Goal: Task Accomplishment & Management: Manage account settings

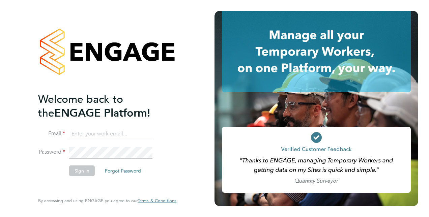
type input "Ronnie.batchelor@vistry.co.uk"
click at [83, 169] on button "Sign In" at bounding box center [82, 171] width 26 height 11
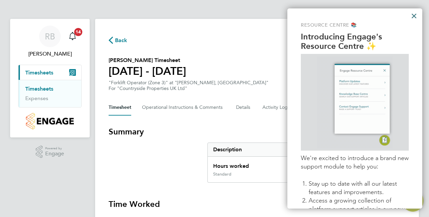
click at [414, 16] on button "×" at bounding box center [414, 15] width 6 height 11
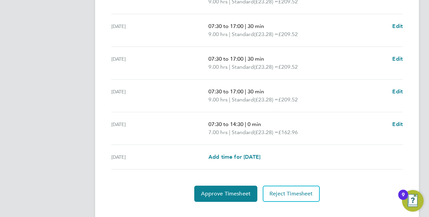
scroll to position [269, 0]
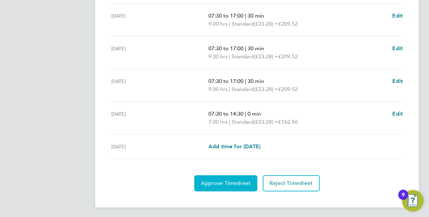
click at [213, 183] on span "Approve Timesheet" at bounding box center [226, 183] width 50 height 7
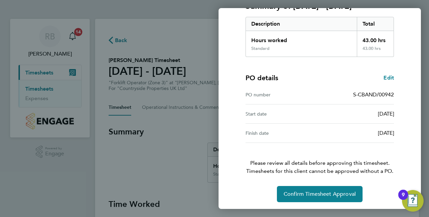
scroll to position [105, 0]
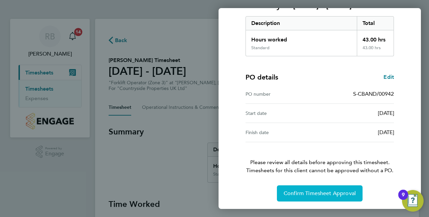
click at [310, 191] on span "Confirm Timesheet Approval" at bounding box center [320, 193] width 72 height 7
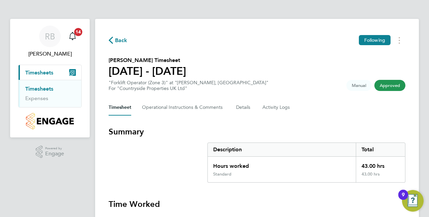
click at [42, 72] on span "Timesheets" at bounding box center [39, 72] width 28 height 6
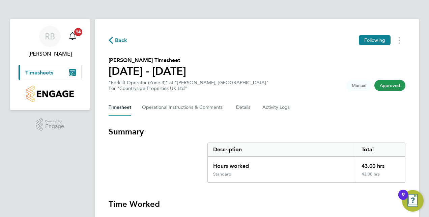
click at [42, 72] on span "Timesheets" at bounding box center [39, 72] width 28 height 6
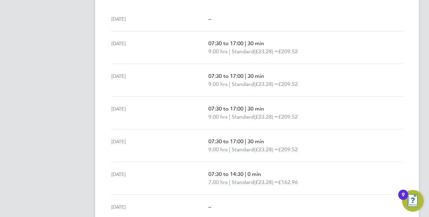
scroll to position [236, 0]
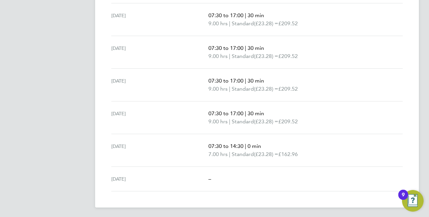
click at [402, 196] on div "9" at bounding box center [403, 199] width 3 height 9
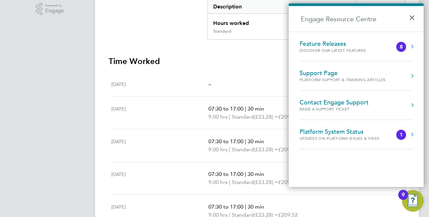
scroll to position [236, 0]
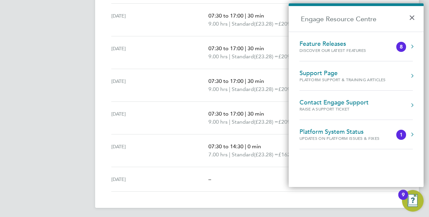
click at [24, 143] on app-navbar "RB Ronnie Batchelor Notifications 14 Applications: Current page: Timesheets Tim…" at bounding box center [50, 1] width 80 height 436
click at [412, 203] on img "Open Resource Center, 9 new notifications" at bounding box center [413, 201] width 22 height 22
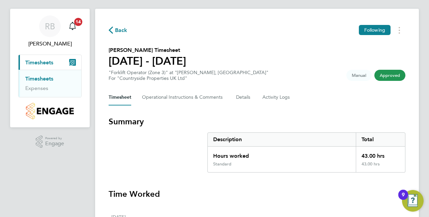
scroll to position [0, 0]
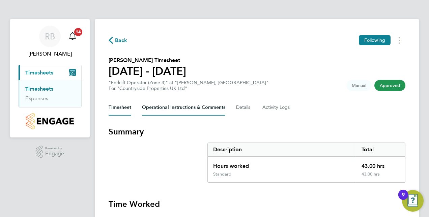
click at [177, 111] on Comments-tab "Operational Instructions & Comments" at bounding box center [183, 107] width 83 height 16
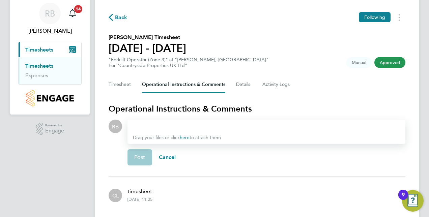
scroll to position [46, 0]
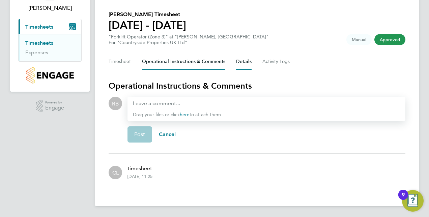
click at [240, 62] on button "Details" at bounding box center [244, 62] width 16 height 16
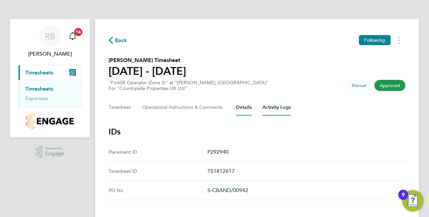
click at [270, 110] on Logs-tab "Activity Logs" at bounding box center [276, 107] width 28 height 16
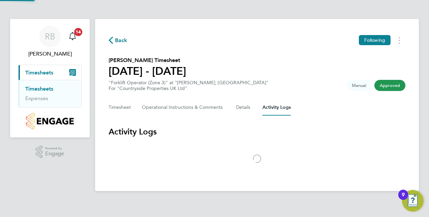
click at [270, 110] on Logs-tab "Activity Logs" at bounding box center [276, 107] width 28 height 16
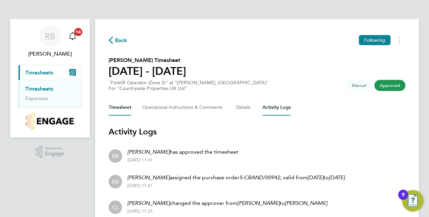
click at [113, 110] on button "Timesheet" at bounding box center [120, 107] width 23 height 16
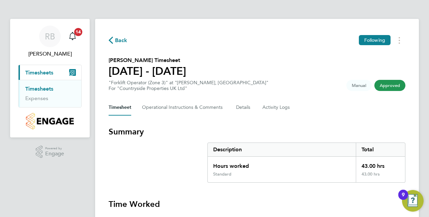
click at [111, 40] on icon "button" at bounding box center [111, 40] width 4 height 7
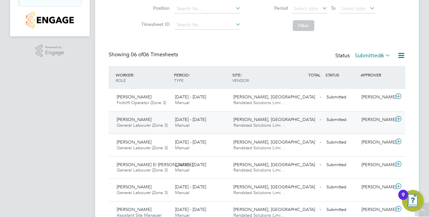
scroll to position [131, 0]
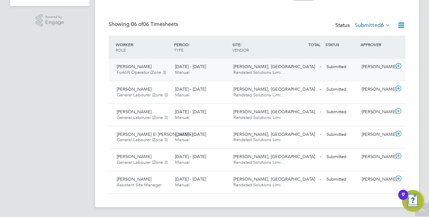
click at [129, 67] on span "Vivienne Stanton" at bounding box center [134, 67] width 35 height 6
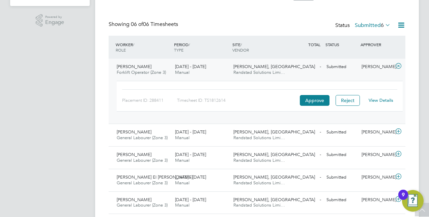
click at [386, 100] on link "View Details" at bounding box center [380, 100] width 25 height 6
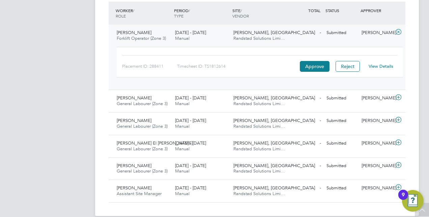
scroll to position [174, 0]
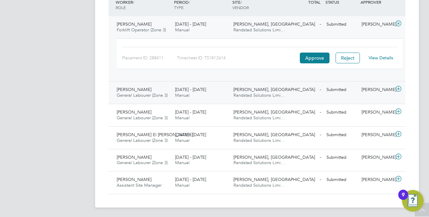
click at [132, 91] on span "Ibrahim Omer Abaker" at bounding box center [134, 90] width 35 height 6
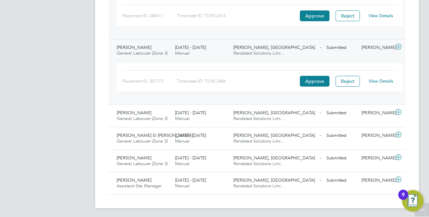
scroll to position [217, 0]
click at [133, 47] on span "Ibrahim Omer Abaker" at bounding box center [134, 47] width 35 height 6
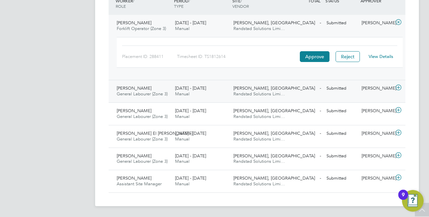
scroll to position [174, 0]
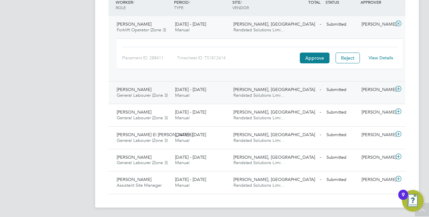
click at [182, 94] on span "Manual" at bounding box center [182, 95] width 14 height 6
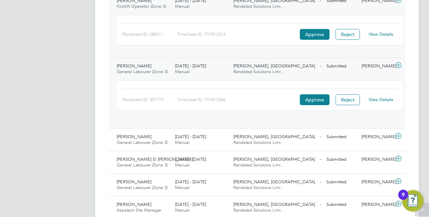
scroll to position [217, 0]
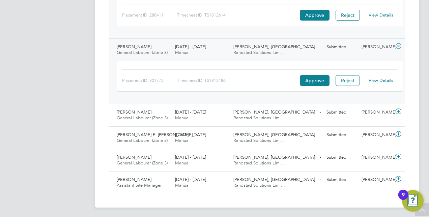
click at [146, 48] on span "Ibrahim Omer Abaker" at bounding box center [134, 47] width 35 height 6
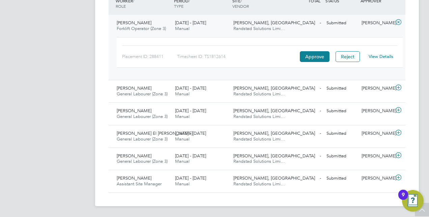
scroll to position [174, 0]
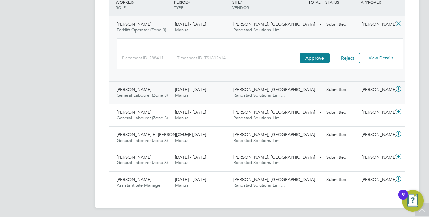
click at [398, 89] on icon at bounding box center [398, 88] width 8 height 5
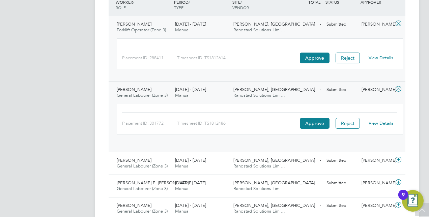
scroll to position [217, 0]
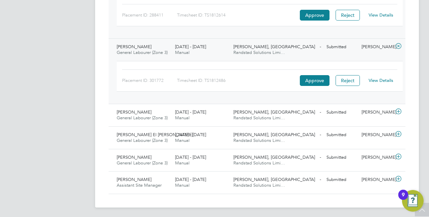
click at [378, 79] on link "View Details" at bounding box center [380, 81] width 25 height 6
click at [132, 109] on span "Tom Tideswell" at bounding box center [134, 112] width 35 height 6
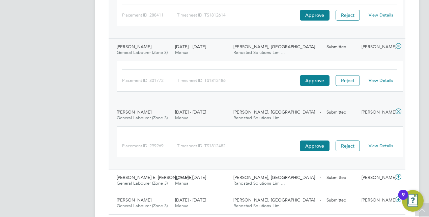
click at [379, 144] on link "View Details" at bounding box center [380, 146] width 25 height 6
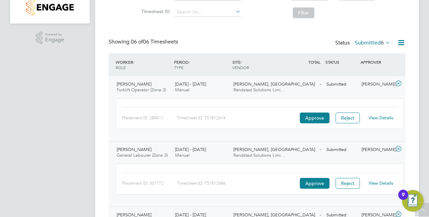
scroll to position [125, 0]
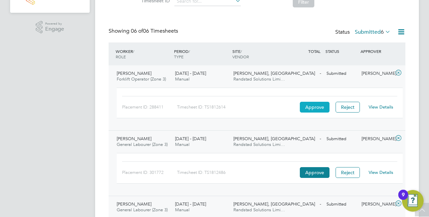
click at [312, 108] on button "Approve" at bounding box center [315, 107] width 30 height 11
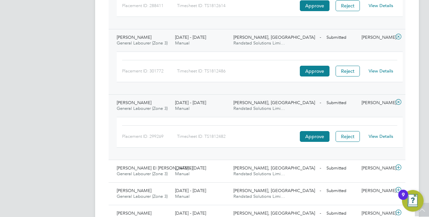
scroll to position [260, 0]
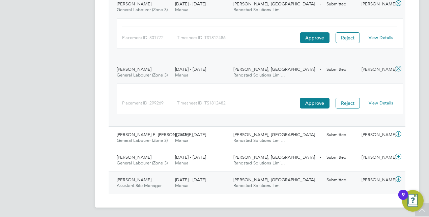
click at [131, 177] on span "Egidijus Pranckevicius" at bounding box center [134, 180] width 35 height 6
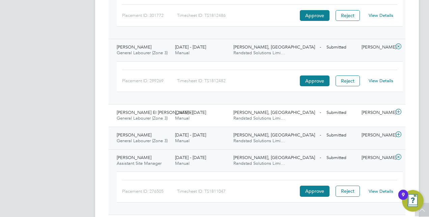
scroll to position [302, 0]
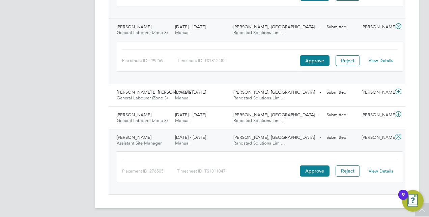
click at [250, 135] on span "[PERSON_NAME], [GEOGRAPHIC_DATA]" at bounding box center [274, 138] width 82 height 6
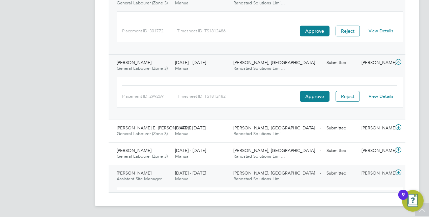
scroll to position [260, 0]
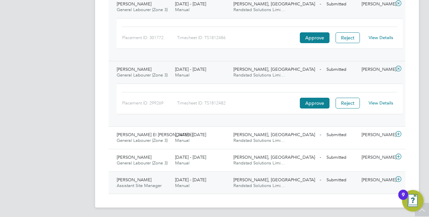
click at [132, 178] on span "Egidijus Pranckevicius" at bounding box center [134, 180] width 35 height 6
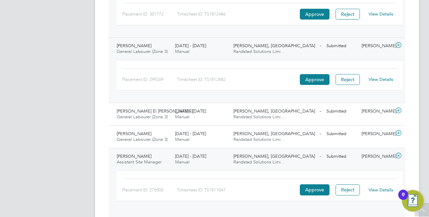
scroll to position [302, 0]
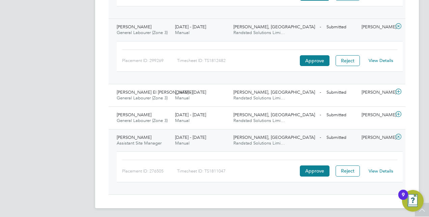
click at [377, 169] on link "View Details" at bounding box center [380, 171] width 25 height 6
click at [129, 90] on span "Abdul El Omari" at bounding box center [155, 92] width 76 height 6
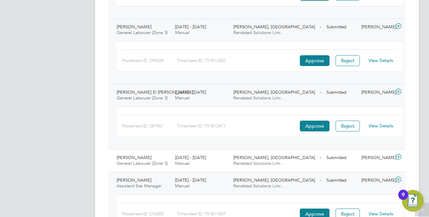
click at [382, 123] on link "View Details" at bounding box center [380, 126] width 25 height 6
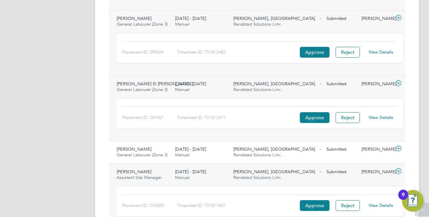
scroll to position [311, 0]
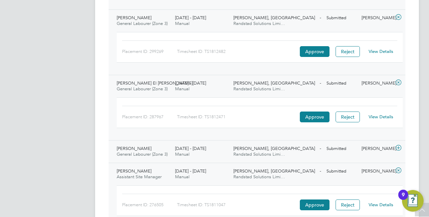
click at [129, 147] on span "[PERSON_NAME]" at bounding box center [134, 149] width 35 height 6
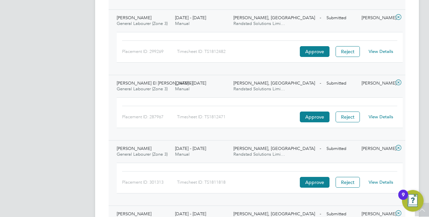
click at [128, 146] on span "[PERSON_NAME]" at bounding box center [134, 149] width 35 height 6
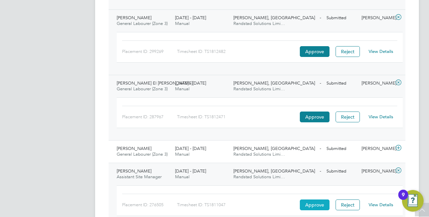
click at [309, 202] on button "Approve" at bounding box center [315, 205] width 30 height 11
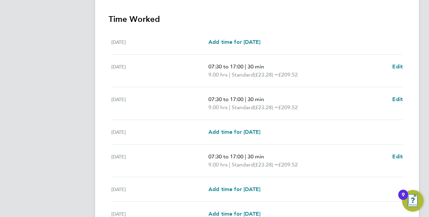
scroll to position [252, 0]
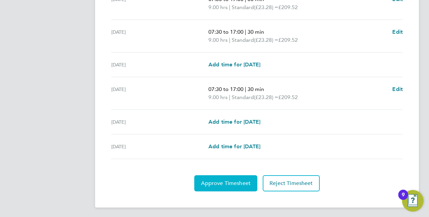
click at [216, 181] on span "Approve Timesheet" at bounding box center [226, 183] width 50 height 7
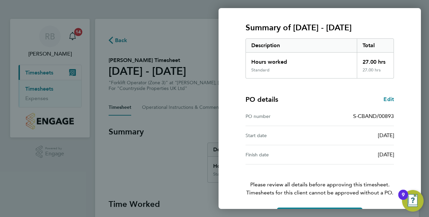
scroll to position [105, 0]
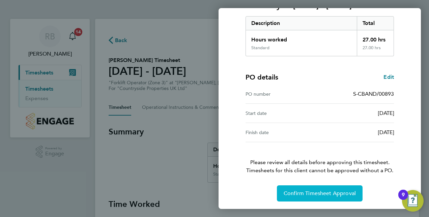
click at [312, 191] on span "Confirm Timesheet Approval" at bounding box center [320, 193] width 72 height 7
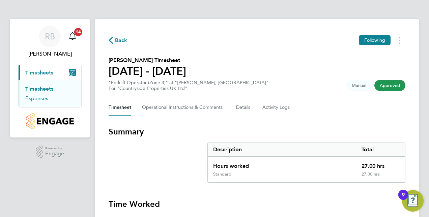
click at [37, 98] on link "Expenses" at bounding box center [36, 98] width 23 height 6
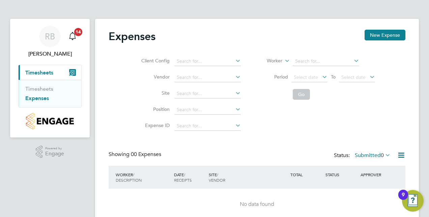
click at [40, 71] on span "Timesheets" at bounding box center [39, 72] width 28 height 6
click at [34, 98] on link "Expenses" at bounding box center [37, 98] width 24 height 6
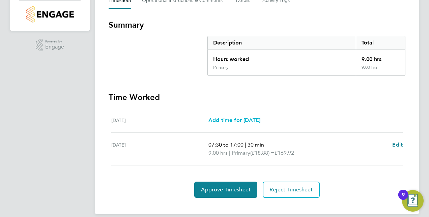
scroll to position [114, 0]
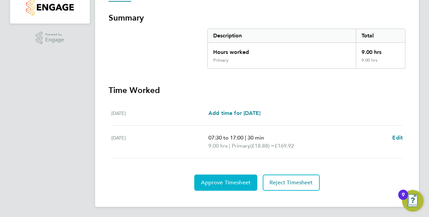
click at [220, 182] on span "Approve Timesheet" at bounding box center [226, 182] width 50 height 7
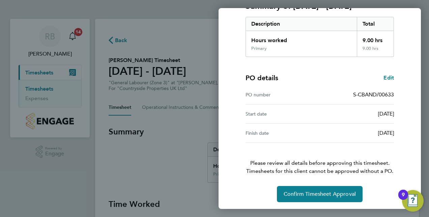
scroll to position [105, 0]
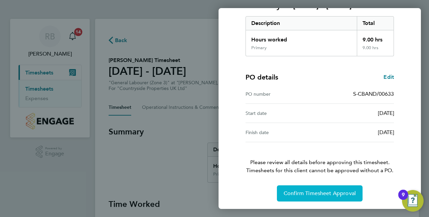
click at [304, 197] on button "Confirm Timesheet Approval" at bounding box center [320, 193] width 86 height 16
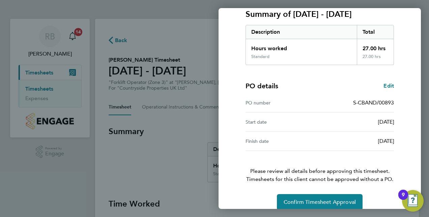
scroll to position [105, 0]
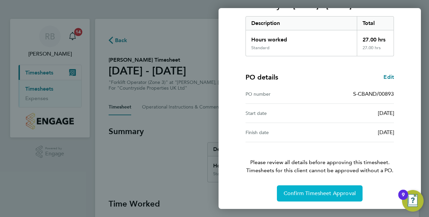
click at [307, 189] on button "Confirm Timesheet Approval" at bounding box center [320, 193] width 86 height 16
click at [307, 189] on div "Confirm Timesheet Approval" at bounding box center [319, 193] width 165 height 16
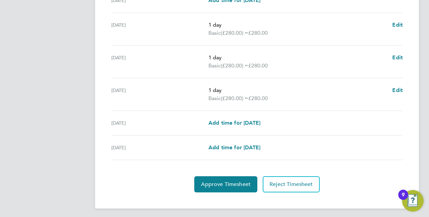
scroll to position [252, 0]
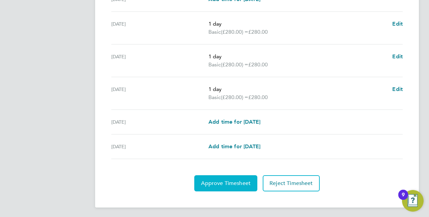
click at [222, 181] on span "Approve Timesheet" at bounding box center [226, 183] width 50 height 7
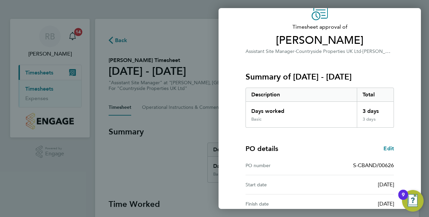
scroll to position [105, 0]
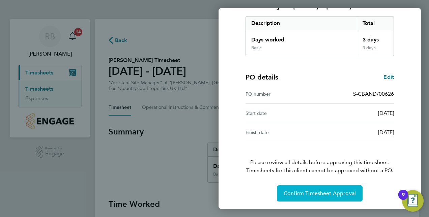
click at [309, 189] on button "Confirm Timesheet Approval" at bounding box center [320, 193] width 86 height 16
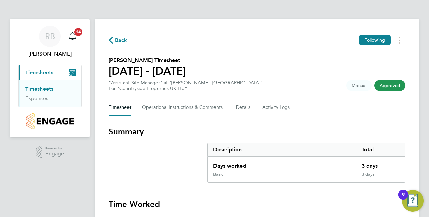
click at [391, 87] on span "Approved" at bounding box center [389, 85] width 31 height 11
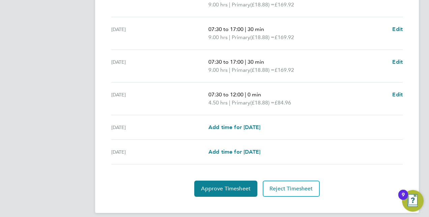
scroll to position [261, 0]
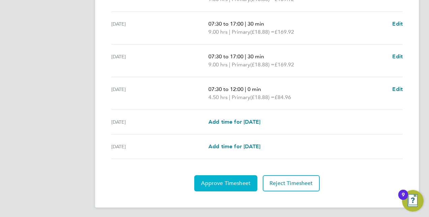
click at [225, 181] on span "Approve Timesheet" at bounding box center [226, 183] width 50 height 7
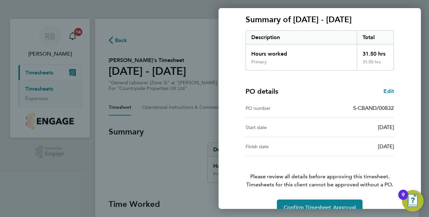
scroll to position [105, 0]
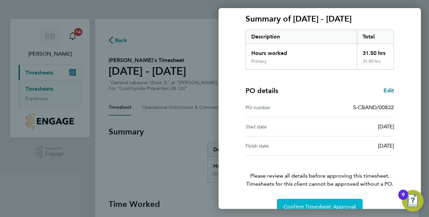
click at [315, 204] on span "Confirm Timesheet Approval" at bounding box center [320, 207] width 72 height 7
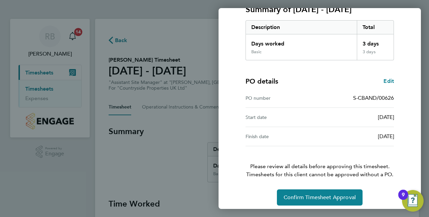
scroll to position [105, 0]
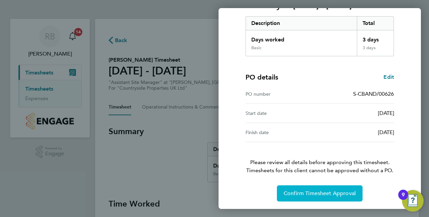
click at [307, 196] on button "Confirm Timesheet Approval" at bounding box center [320, 193] width 86 height 16
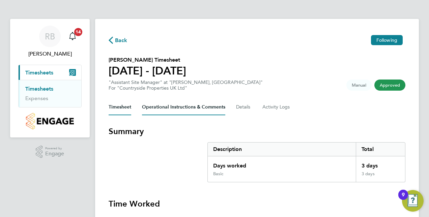
click at [168, 101] on Comments-tab "Operational Instructions & Comments" at bounding box center [183, 107] width 83 height 16
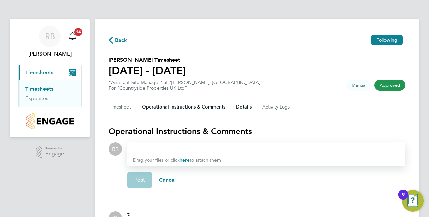
click at [244, 106] on button "Details" at bounding box center [244, 107] width 16 height 16
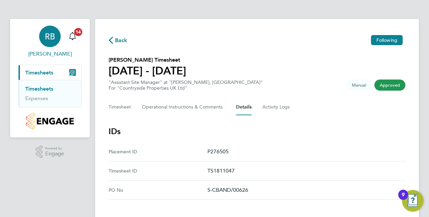
click at [51, 55] on span "[PERSON_NAME]" at bounding box center [49, 54] width 63 height 8
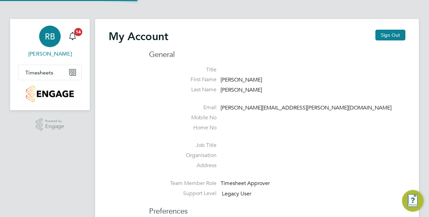
type input "Ronnie.batchelor@vistry.co.uk"
click at [34, 69] on span "Timesheets" at bounding box center [39, 72] width 28 height 6
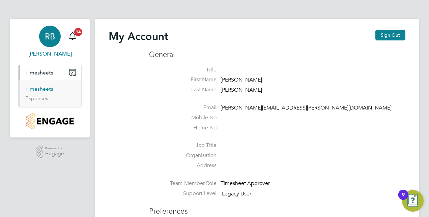
click at [37, 89] on link "Timesheets" at bounding box center [39, 89] width 28 height 6
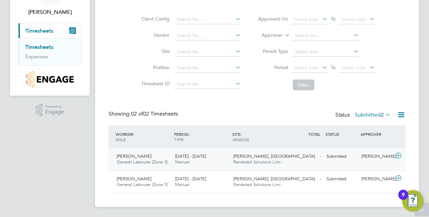
click at [129, 161] on span "General Labourer (Zone 3)" at bounding box center [142, 162] width 51 height 6
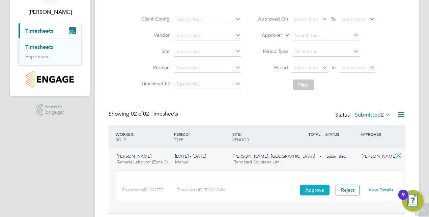
click at [315, 189] on button "Approve" at bounding box center [315, 190] width 30 height 11
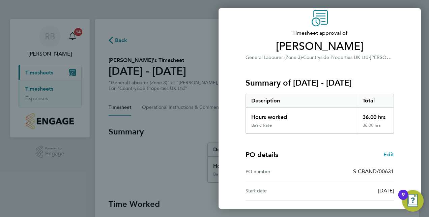
scroll to position [86, 0]
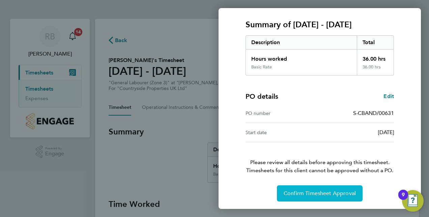
click at [315, 194] on span "Confirm Timesheet Approval" at bounding box center [320, 193] width 72 height 7
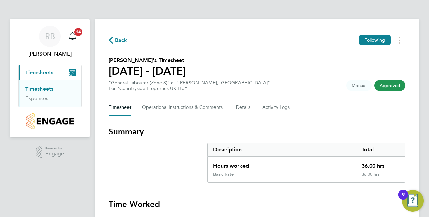
click at [35, 90] on link "Timesheets" at bounding box center [39, 89] width 28 height 6
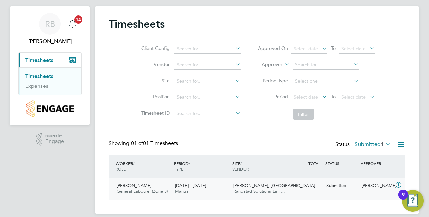
scroll to position [20, 0]
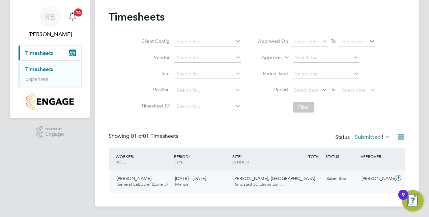
click at [129, 178] on span "[PERSON_NAME]" at bounding box center [134, 179] width 35 height 6
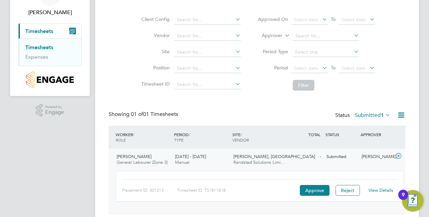
scroll to position [62, 0]
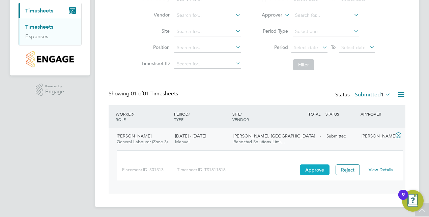
click at [311, 170] on button "Approve" at bounding box center [315, 170] width 30 height 11
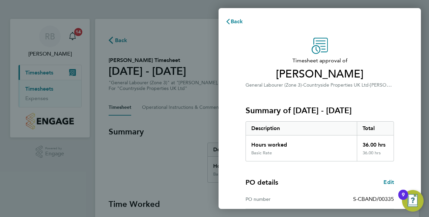
scroll to position [105, 0]
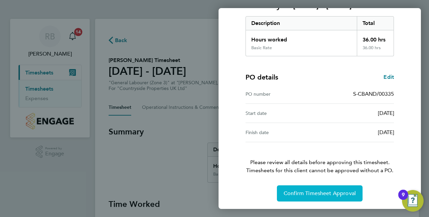
click at [311, 192] on span "Confirm Timesheet Approval" at bounding box center [320, 193] width 72 height 7
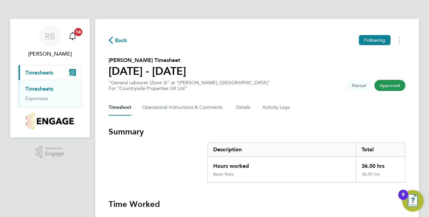
click at [386, 85] on span "Approved" at bounding box center [389, 85] width 31 height 11
click at [385, 88] on span "Approved" at bounding box center [389, 85] width 31 height 11
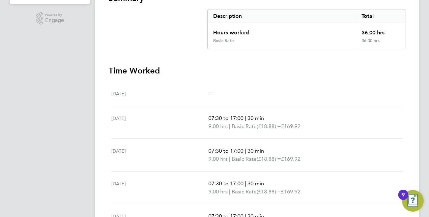
scroll to position [135, 0]
